Goal: Information Seeking & Learning: Learn about a topic

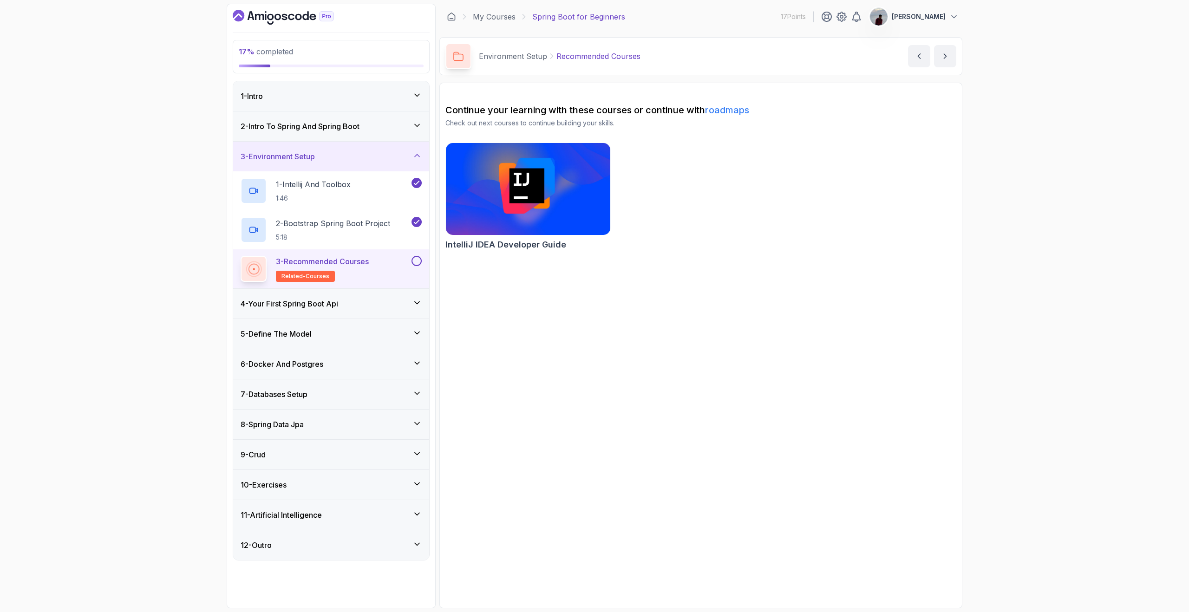
click at [1009, 52] on div "17 % completed 1 - Intro 2 - Intro To Spring And Spring Boot 3 - Environment Se…" at bounding box center [594, 306] width 1189 height 612
click at [942, 55] on icon "next content" at bounding box center [944, 56] width 9 height 9
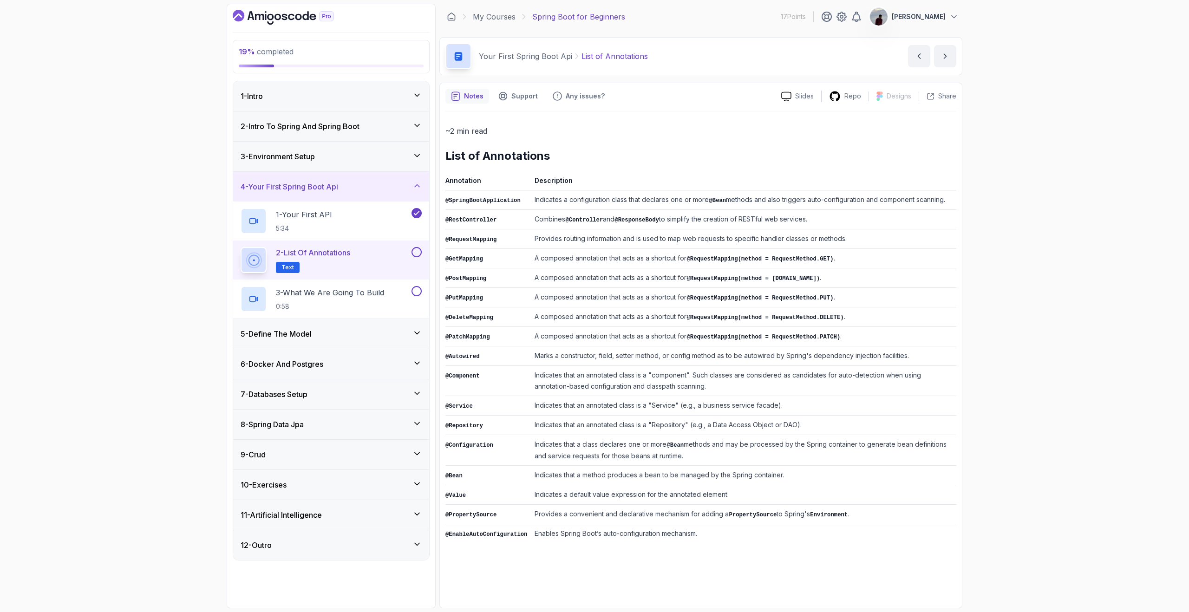
click at [558, 176] on th "Description" at bounding box center [743, 183] width 425 height 16
click at [554, 181] on th "Description" at bounding box center [743, 183] width 425 height 16
click at [470, 178] on th "Annotation" at bounding box center [487, 183] width 85 height 16
click at [551, 179] on th "Description" at bounding box center [743, 183] width 425 height 16
click at [789, 97] on icon at bounding box center [786, 96] width 10 height 10
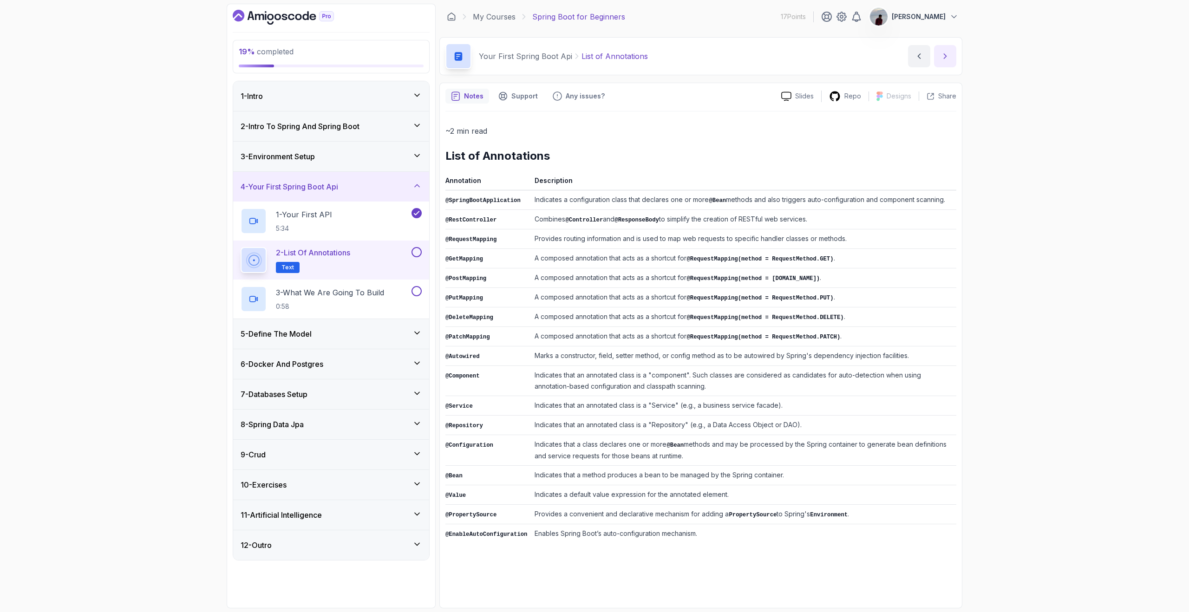
click at [953, 53] on button "next content" at bounding box center [945, 56] width 22 height 22
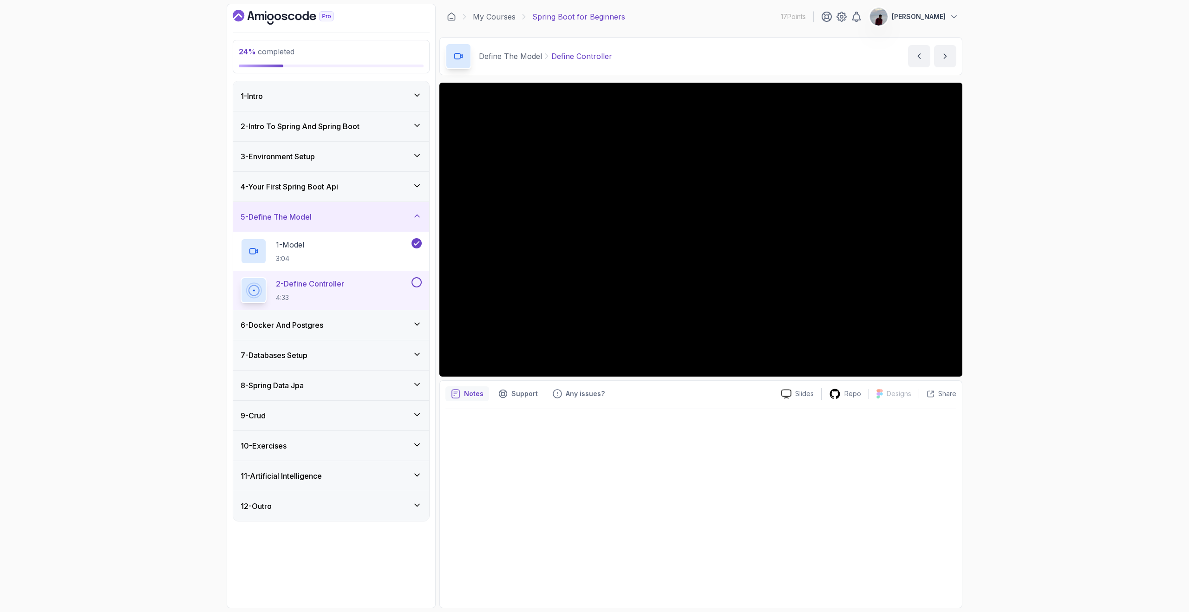
click at [414, 387] on icon at bounding box center [416, 384] width 9 height 9
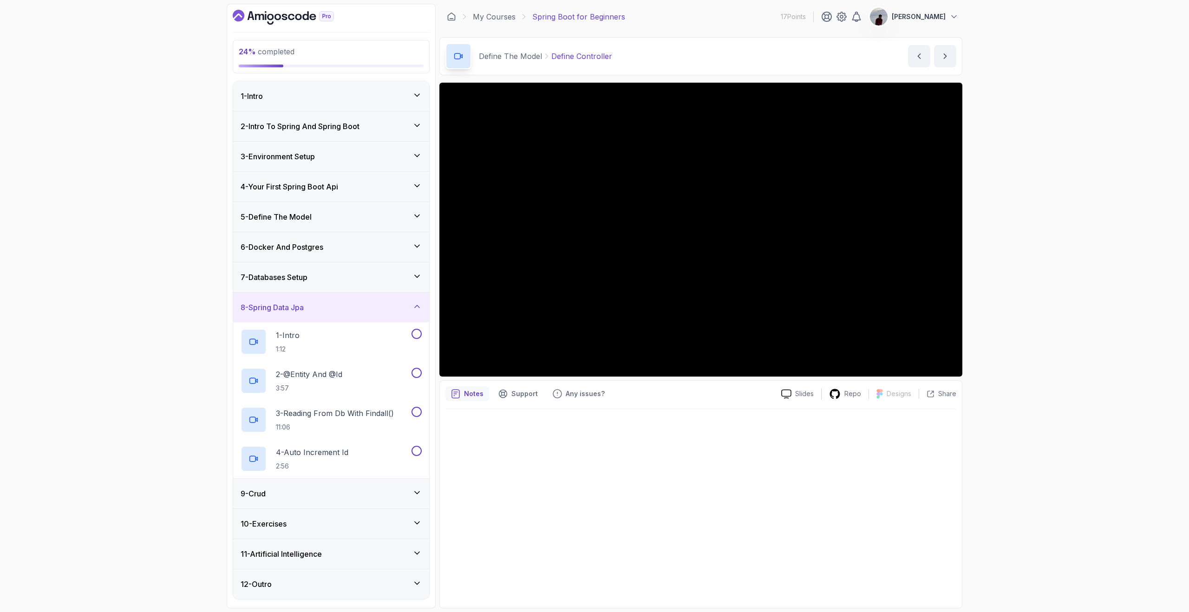
click at [414, 307] on icon at bounding box center [416, 306] width 9 height 9
